Goal: Information Seeking & Learning: Learn about a topic

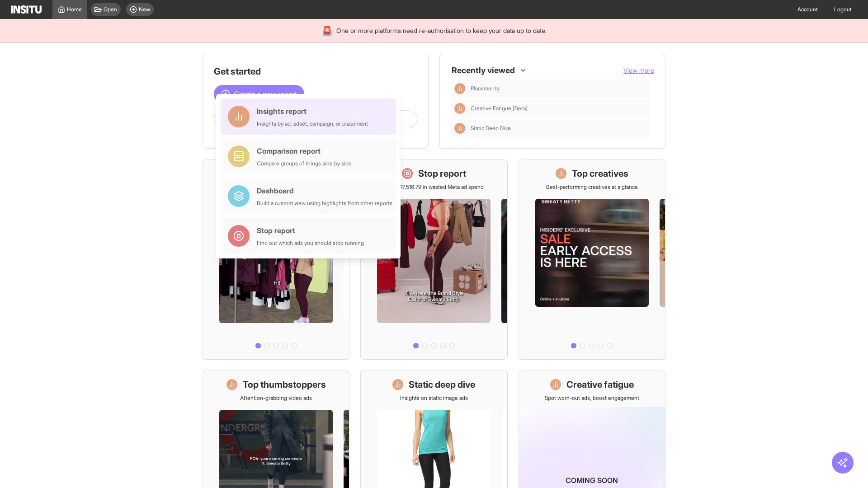
click at [311, 117] on div "Insights report Insights by ad, adset, campaign, or placement" at bounding box center [312, 117] width 111 height 22
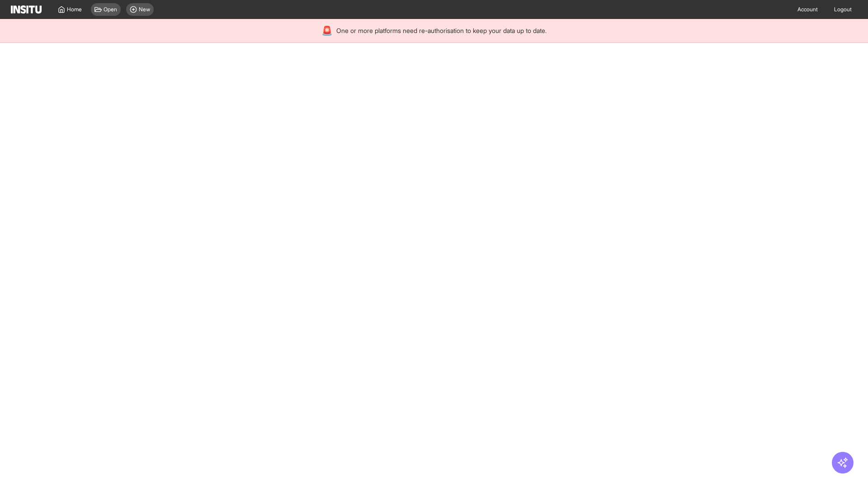
select select "**"
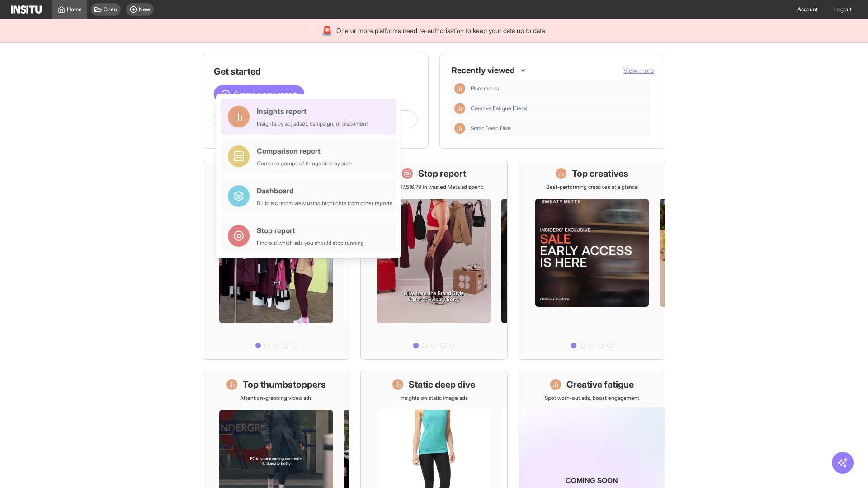
click at [311, 117] on div "Insights report Insights by ad, adset, campaign, or placement" at bounding box center [312, 117] width 111 height 22
